Goal: Transaction & Acquisition: Download file/media

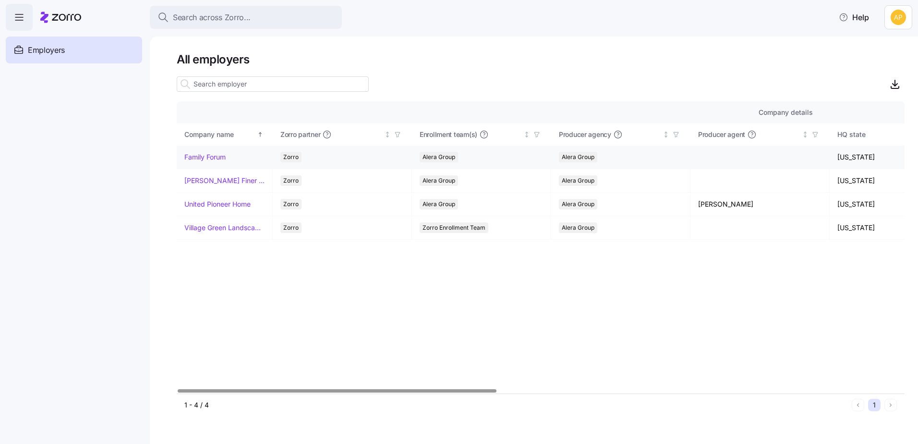
click at [198, 157] on link "Family Forum" at bounding box center [204, 157] width 41 height 10
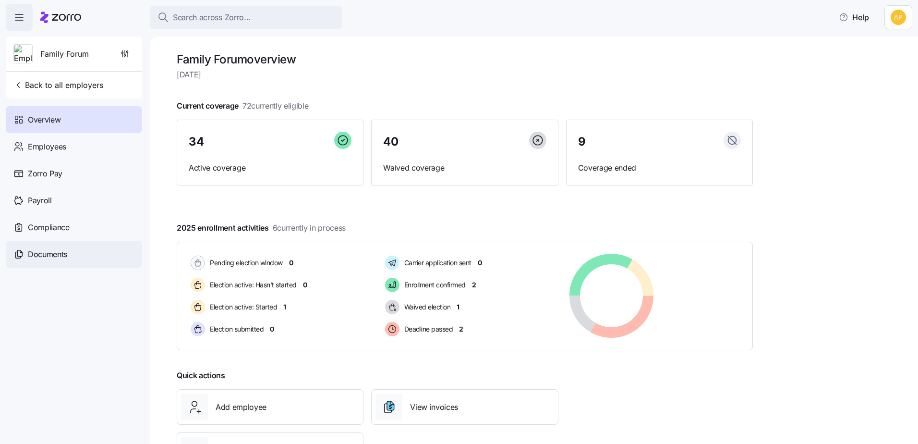
click at [56, 255] on span "Documents" at bounding box center [47, 254] width 39 height 12
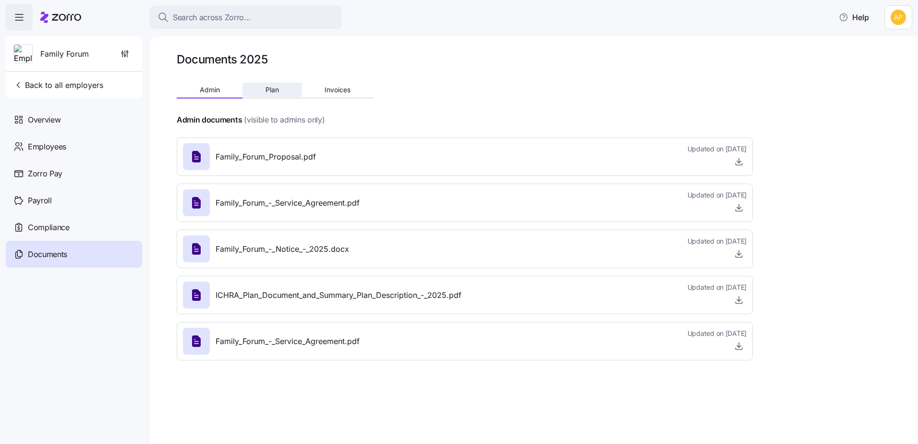
click at [273, 92] on span "Plan" at bounding box center [272, 89] width 13 height 7
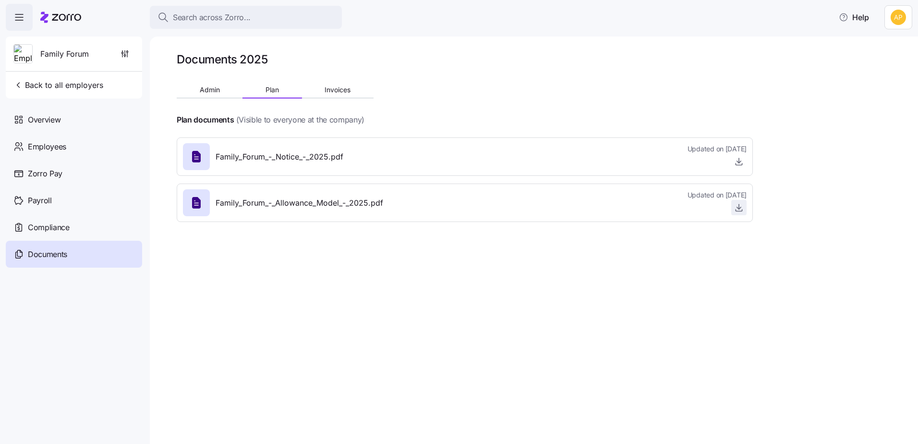
click at [741, 211] on icon "button" at bounding box center [739, 208] width 10 height 10
